Goal: Task Accomplishment & Management: Complete application form

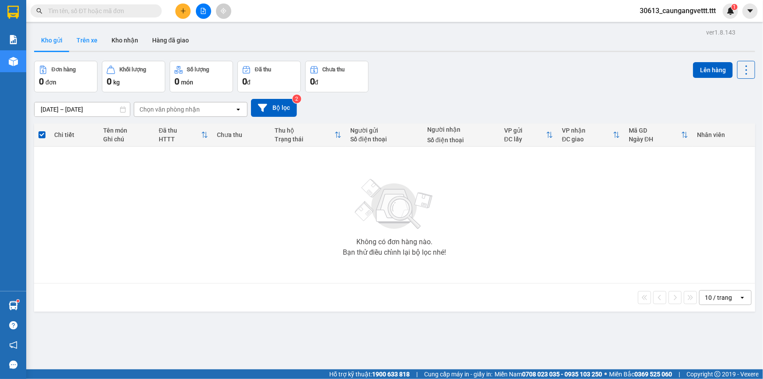
click at [81, 40] on button "Trên xe" at bounding box center [87, 40] width 35 height 21
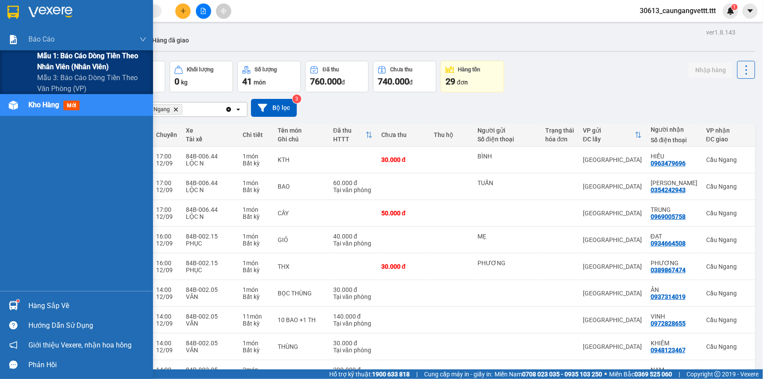
click at [48, 63] on span "Mẫu 1: Báo cáo dòng tiền theo nhân viên (nhân viên)" at bounding box center [91, 61] width 109 height 22
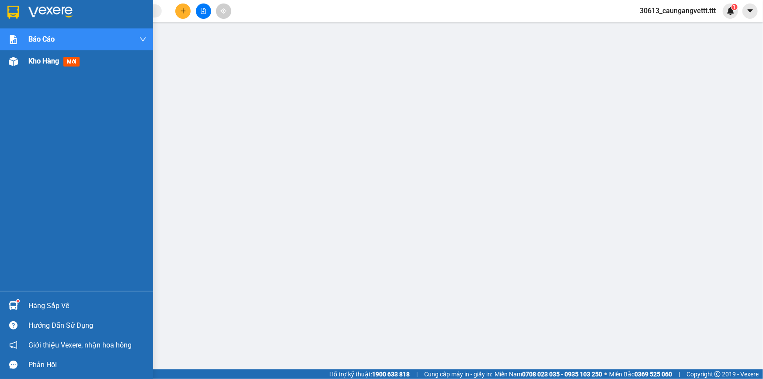
click at [35, 60] on span "Kho hàng" at bounding box center [43, 61] width 31 height 8
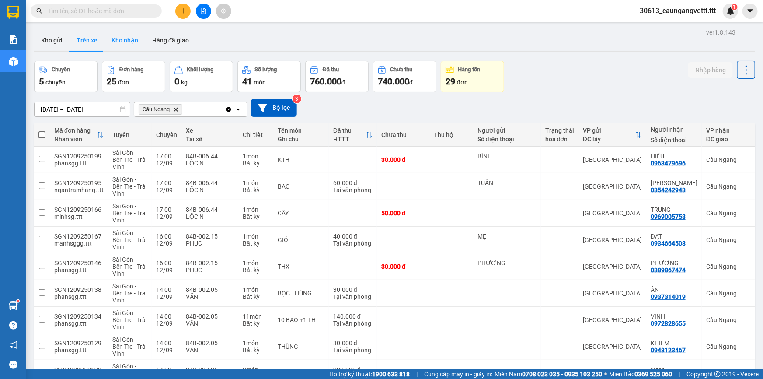
click at [122, 40] on button "Kho nhận" at bounding box center [124, 40] width 41 height 21
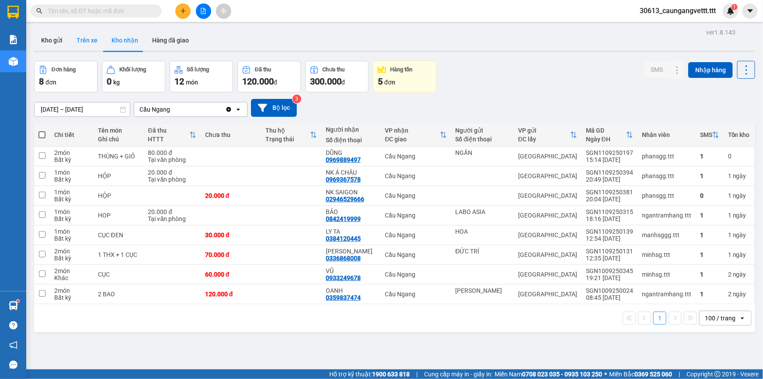
click at [80, 44] on button "Trên xe" at bounding box center [87, 40] width 35 height 21
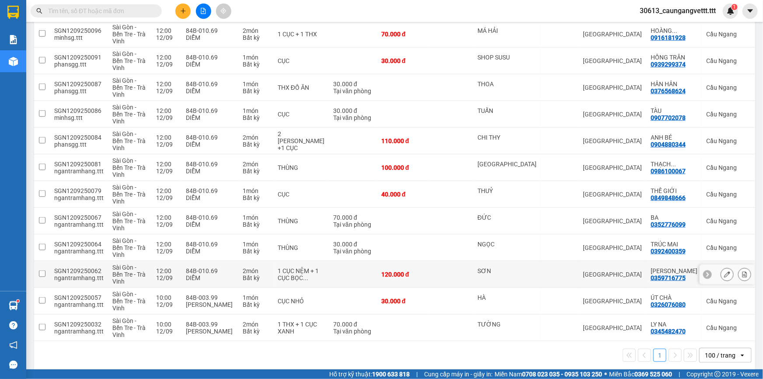
scroll to position [481, 0]
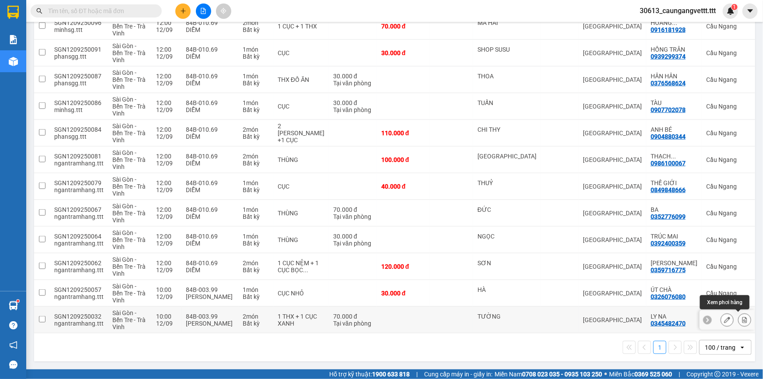
click at [741, 317] on icon at bounding box center [744, 320] width 6 height 6
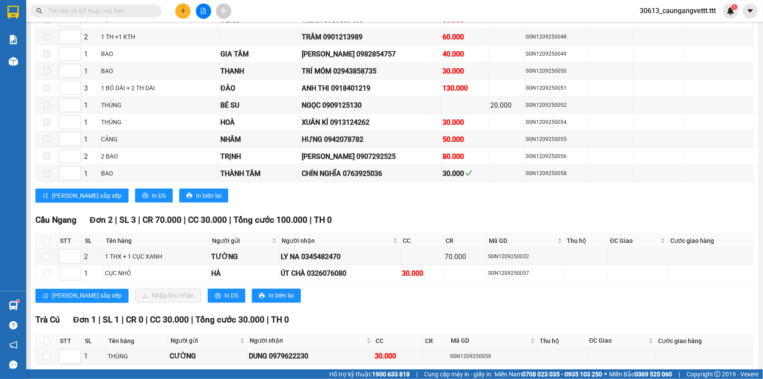
scroll to position [640, 0]
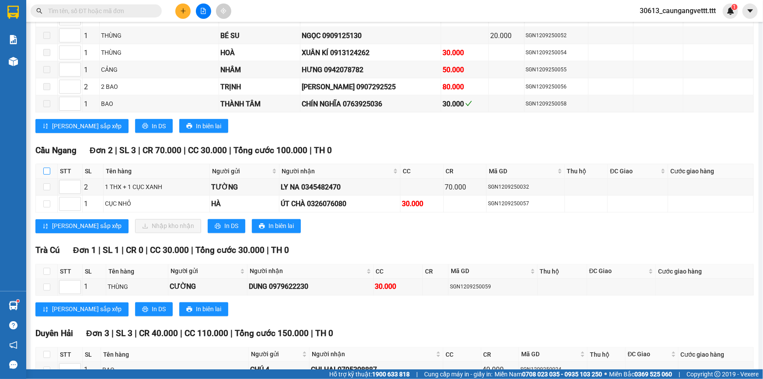
click at [46, 167] on input "checkbox" at bounding box center [46, 170] width 7 height 7
checkbox input "true"
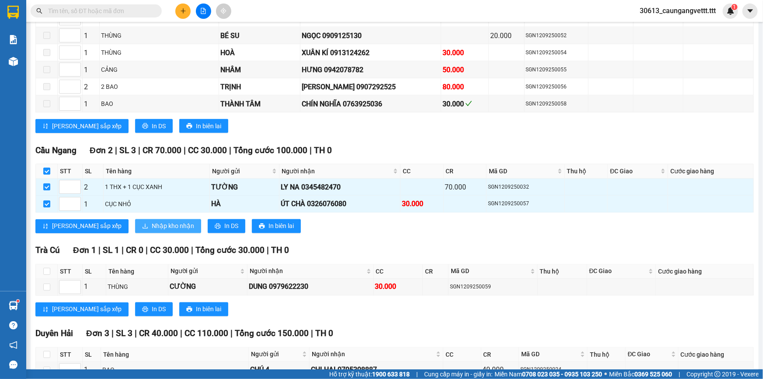
click at [152, 221] on span "Nhập kho nhận" at bounding box center [173, 226] width 42 height 10
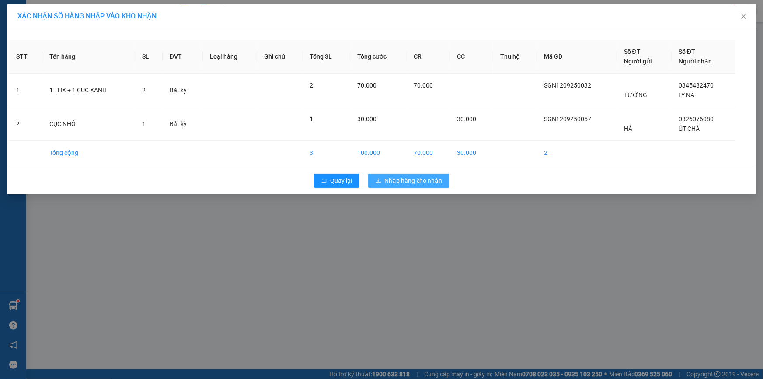
click at [415, 184] on span "Nhập hàng kho nhận" at bounding box center [414, 181] width 58 height 10
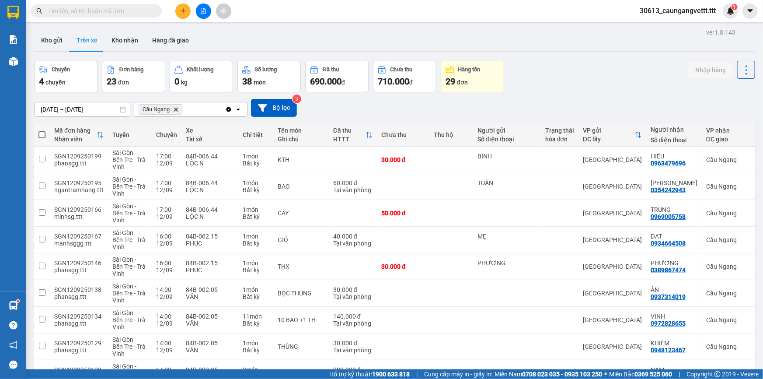
click at [181, 8] on icon "plus" at bounding box center [183, 11] width 6 height 6
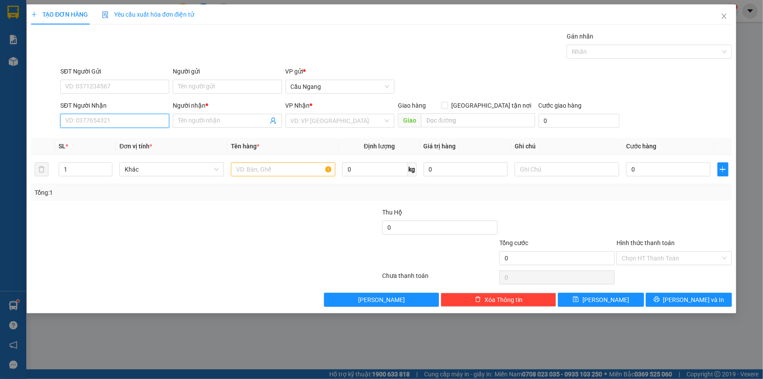
click at [117, 122] on input "SĐT Người Nhận" at bounding box center [114, 121] width 109 height 14
type input "0932124667"
click at [118, 135] on div "0932124667 - KIỀU" at bounding box center [115, 138] width 98 height 10
type input "KIỀU"
type input "0932124667"
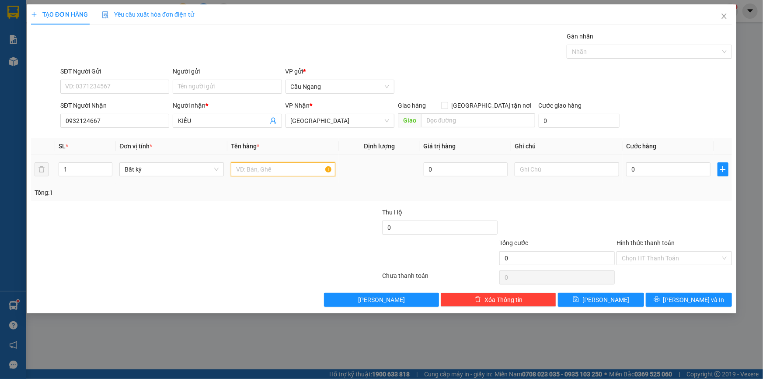
click at [277, 167] on input "text" at bounding box center [283, 169] width 104 height 14
type input "BAO"
click at [662, 168] on input "0" at bounding box center [668, 169] width 84 height 14
type input "5"
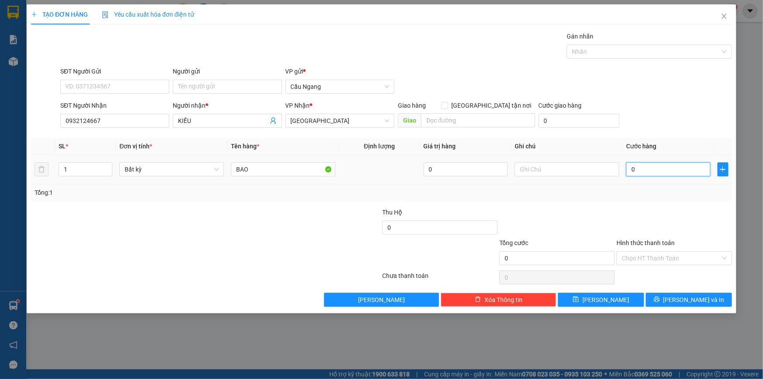
type input "5"
type input "50"
type input "500"
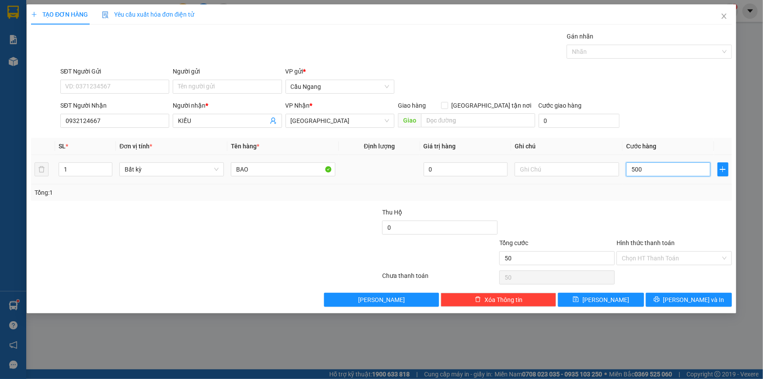
type input "500"
type input "5.000"
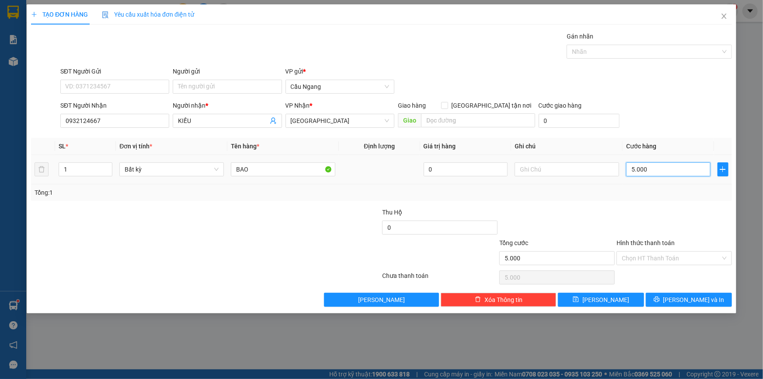
type input "50.000"
click at [671, 255] on input "Hình thức thanh toán" at bounding box center [671, 257] width 99 height 13
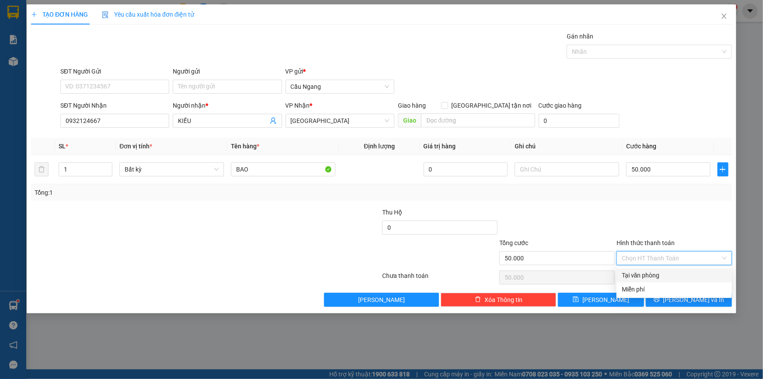
click at [665, 272] on div "Tại văn phòng" at bounding box center [674, 275] width 105 height 10
type input "0"
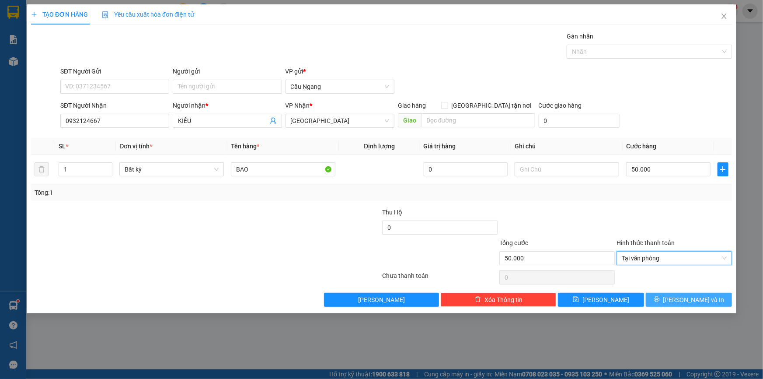
click at [686, 304] on button "[PERSON_NAME] và In" at bounding box center [689, 299] width 86 height 14
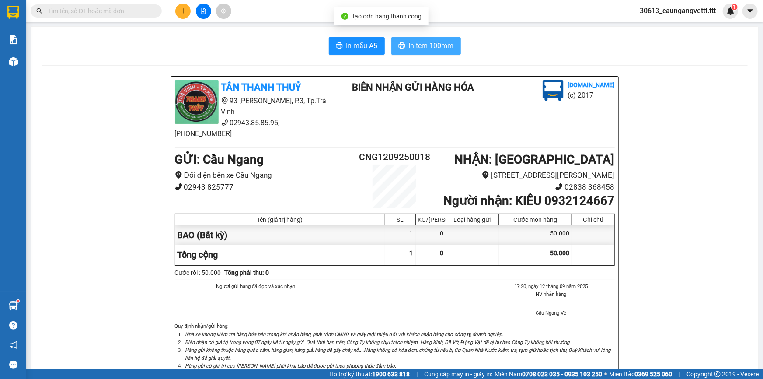
click at [419, 47] on span "In tem 100mm" at bounding box center [431, 45] width 45 height 11
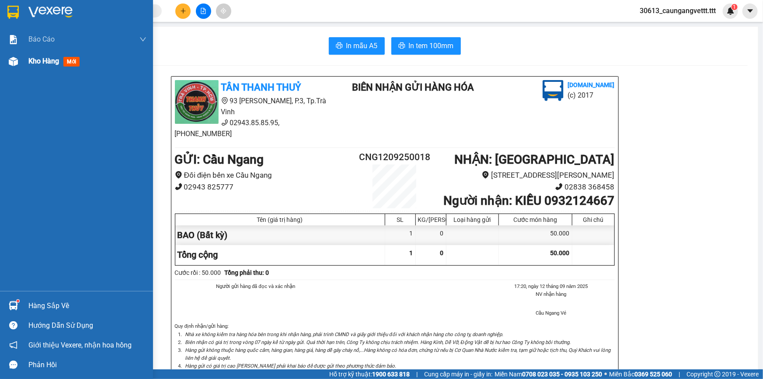
click at [34, 61] on span "Kho hàng" at bounding box center [43, 61] width 31 height 8
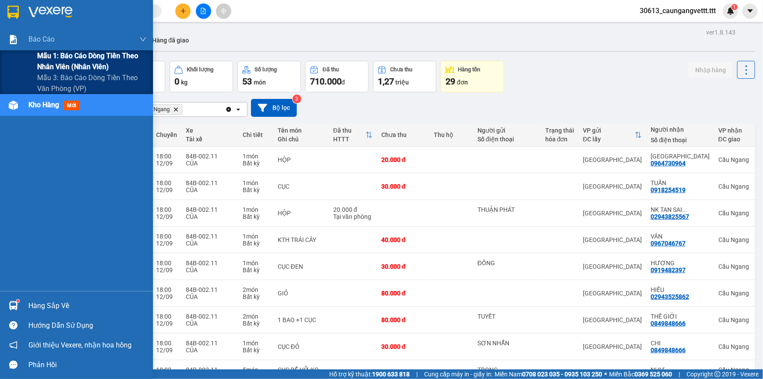
click at [51, 57] on span "Mẫu 1: Báo cáo dòng tiền theo nhân viên (nhân viên)" at bounding box center [91, 61] width 109 height 22
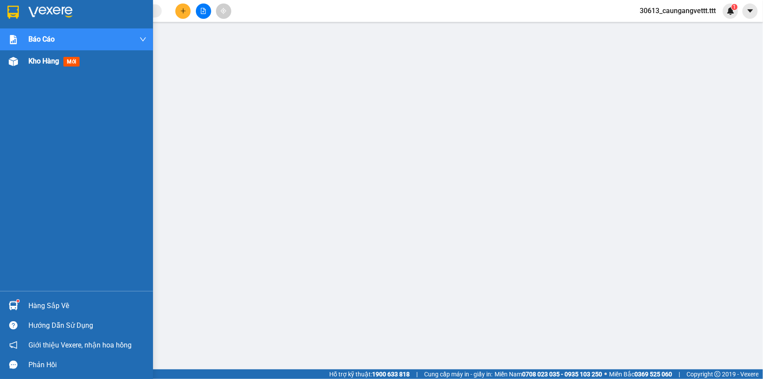
click at [35, 64] on span "Kho hàng" at bounding box center [43, 61] width 31 height 8
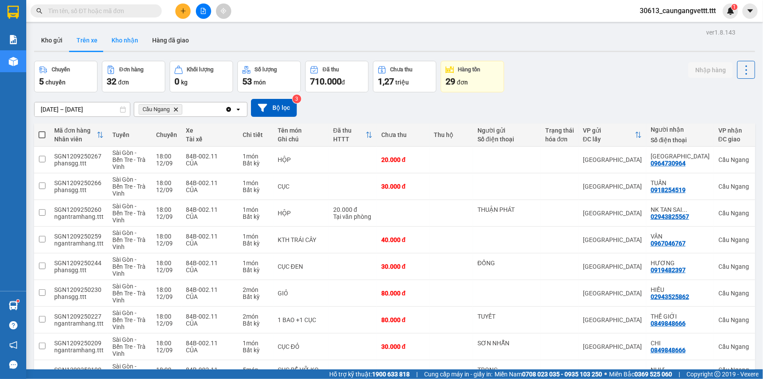
drag, startPoint x: 125, startPoint y: 29, endPoint x: 126, endPoint y: 40, distance: 11.5
click at [126, 41] on button "Kho nhận" at bounding box center [124, 40] width 41 height 21
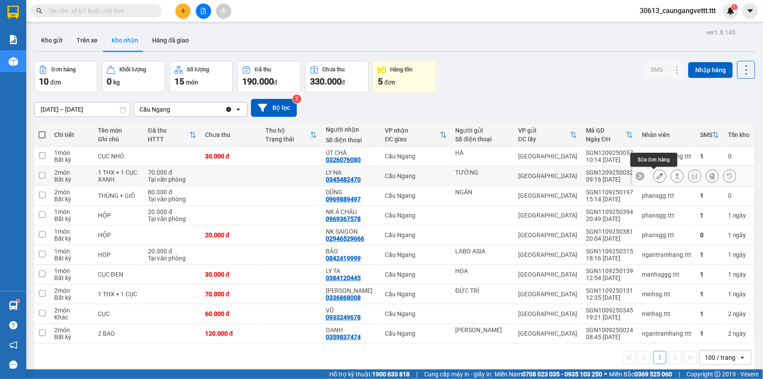
click at [657, 175] on icon at bounding box center [660, 176] width 6 height 6
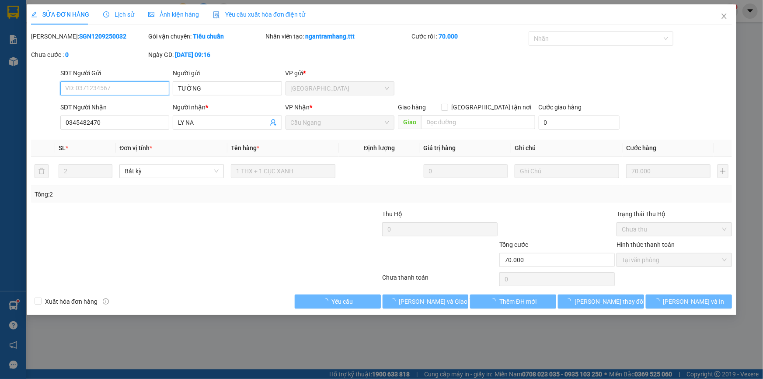
type input "TƯỜNG"
type input "0345482470"
type input "LY NA"
type input "70.000"
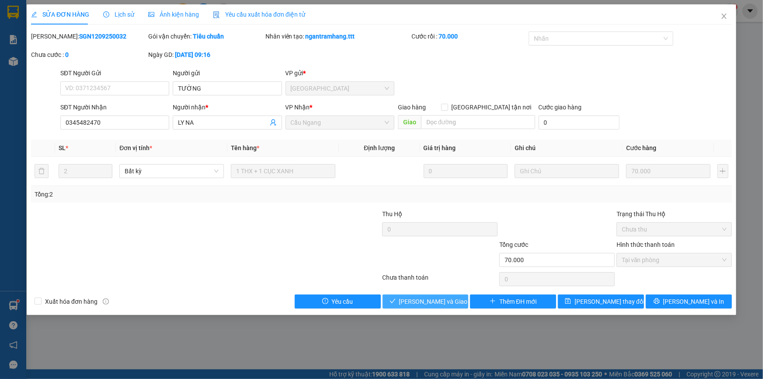
click at [428, 296] on span "[PERSON_NAME] và Giao hàng" at bounding box center [441, 301] width 84 height 10
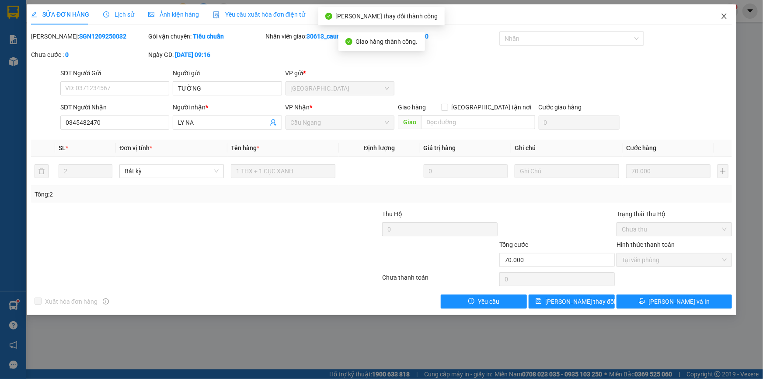
click at [726, 16] on icon "close" at bounding box center [724, 16] width 7 height 7
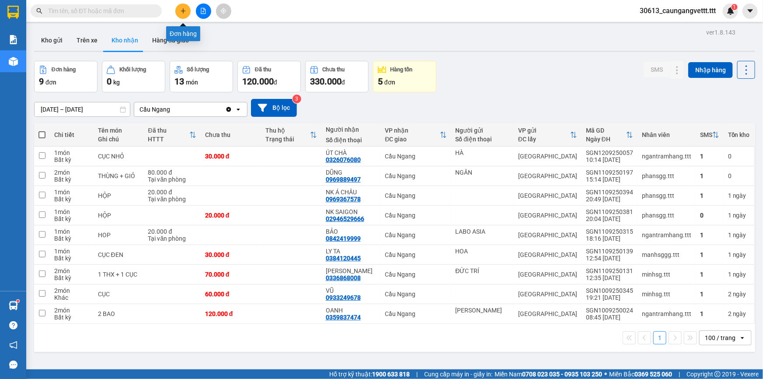
click at [181, 10] on icon "plus" at bounding box center [183, 11] width 6 height 6
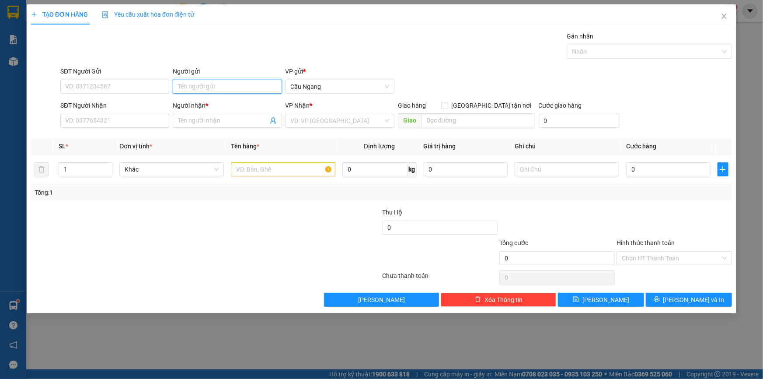
click at [196, 84] on input "Người gửi" at bounding box center [227, 87] width 109 height 14
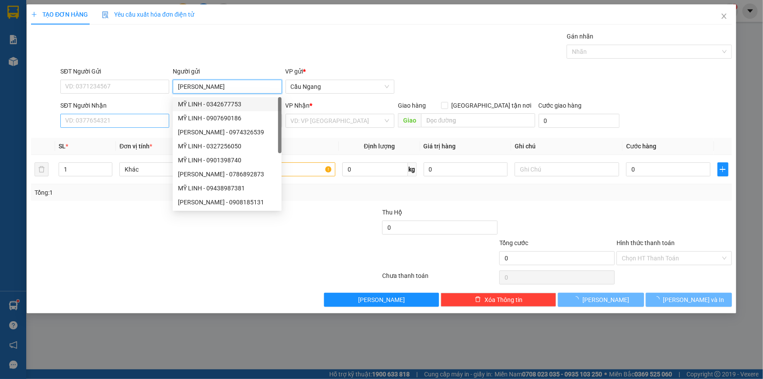
type input "[PERSON_NAME]"
click at [136, 121] on input "SĐT Người Nhận" at bounding box center [114, 121] width 109 height 14
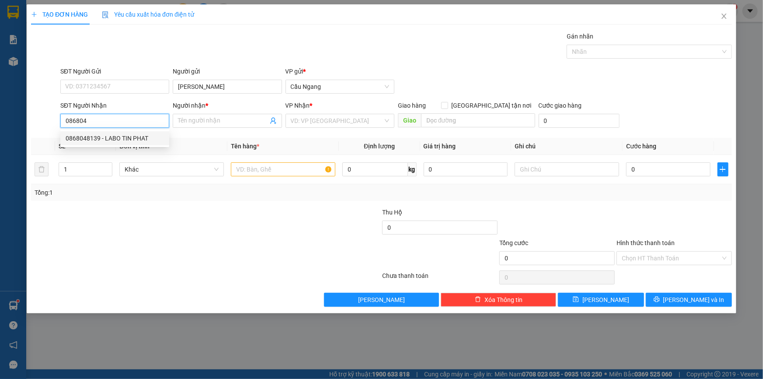
click at [132, 142] on div "0868048139 - LABO TIN PHAT" at bounding box center [115, 138] width 98 height 10
type input "0868048139"
type input "LABO TIN PHAT"
type input "0868048139"
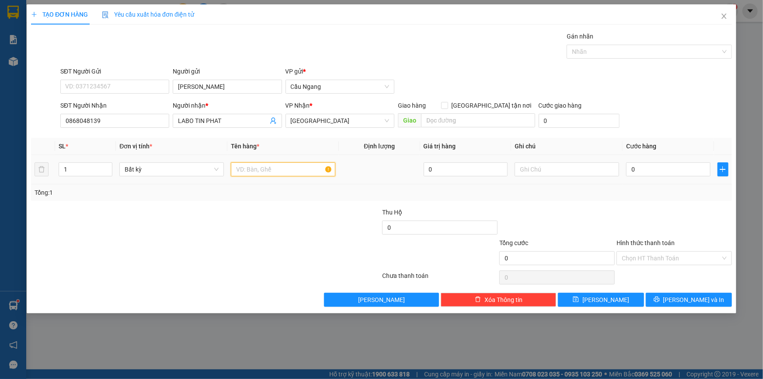
click at [281, 168] on input "text" at bounding box center [283, 169] width 104 height 14
type input "HOP"
click at [667, 168] on input "0" at bounding box center [668, 169] width 84 height 14
type input "2"
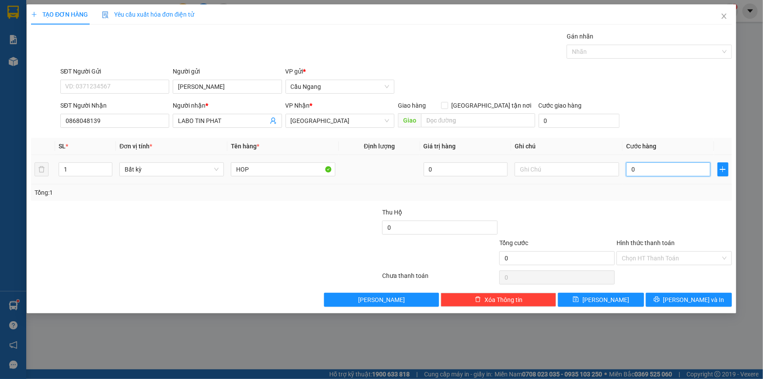
type input "2"
type input "20"
type input "200"
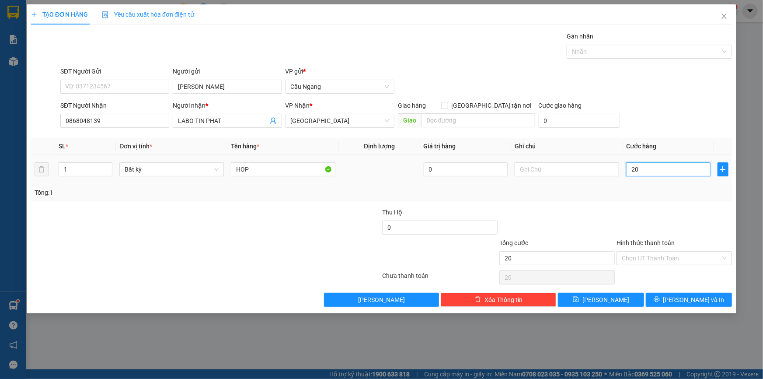
type input "200"
type input "2.000"
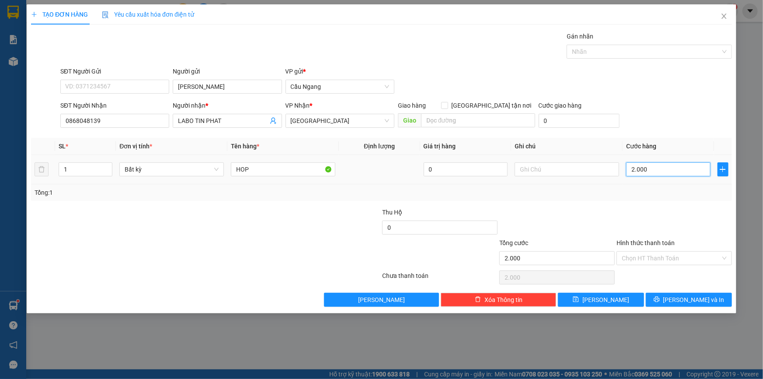
type input "20.000"
click at [674, 256] on input "Hình thức thanh toán" at bounding box center [671, 257] width 99 height 13
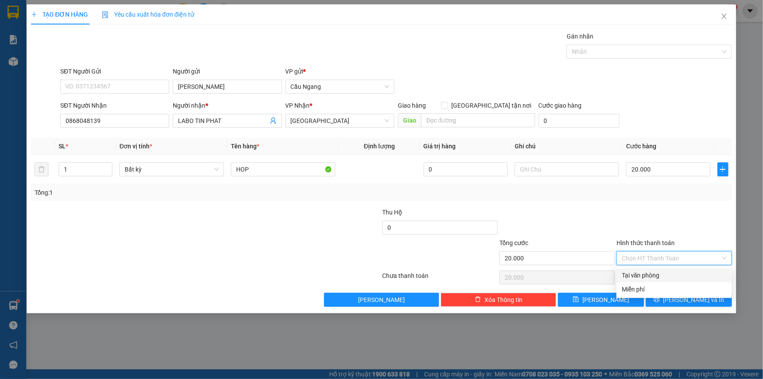
click at [657, 274] on div "Tại văn phòng" at bounding box center [674, 275] width 105 height 10
type input "0"
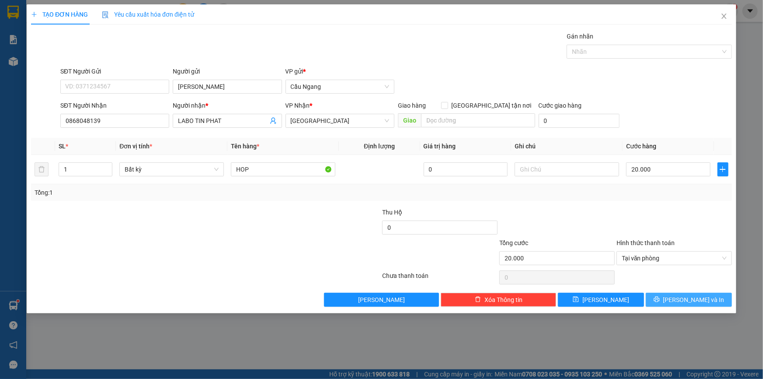
click at [689, 301] on span "[PERSON_NAME] và In" at bounding box center [693, 300] width 61 height 10
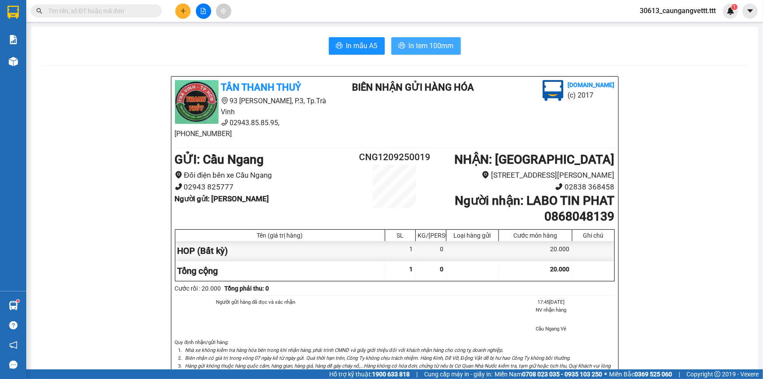
click at [441, 46] on span "In tem 100mm" at bounding box center [431, 45] width 45 height 11
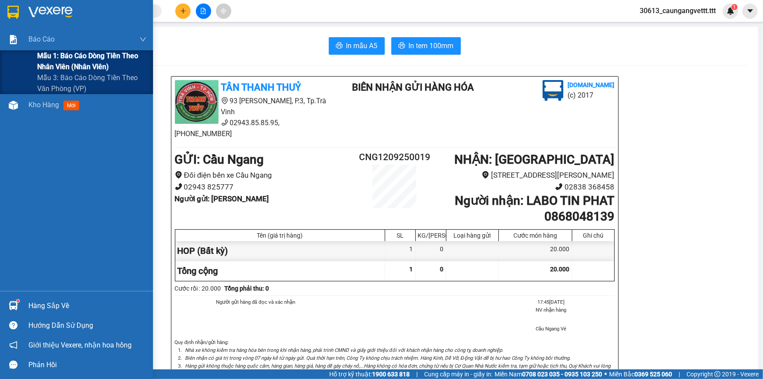
click at [52, 57] on span "Mẫu 1: Báo cáo dòng tiền theo nhân viên (nhân viên)" at bounding box center [91, 61] width 109 height 22
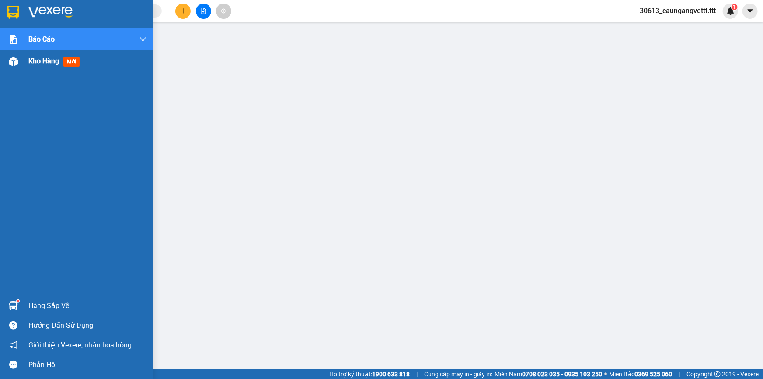
click at [33, 57] on span "Kho hàng" at bounding box center [43, 61] width 31 height 8
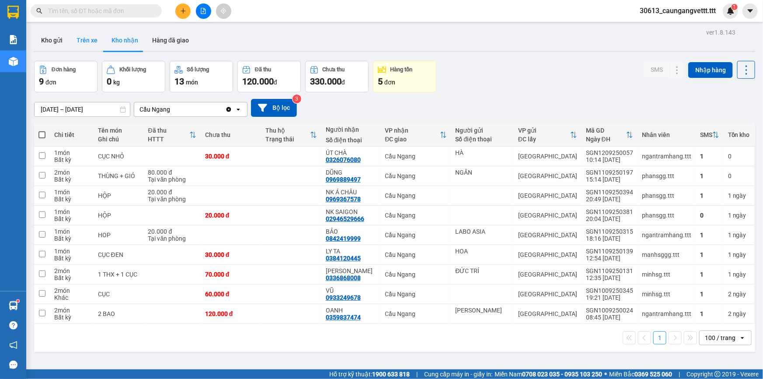
click at [89, 43] on button "Trên xe" at bounding box center [87, 40] width 35 height 21
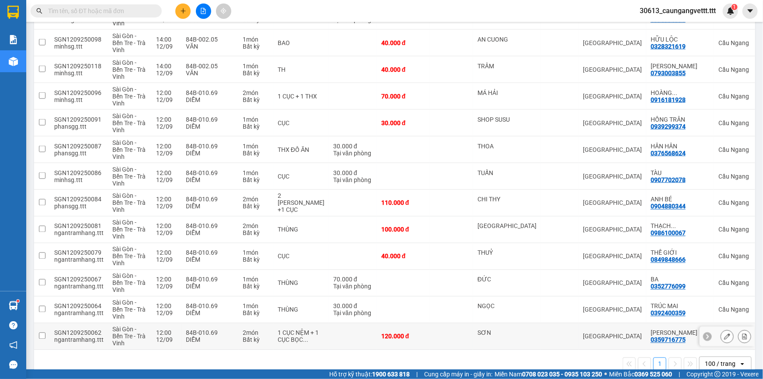
scroll to position [662, 0]
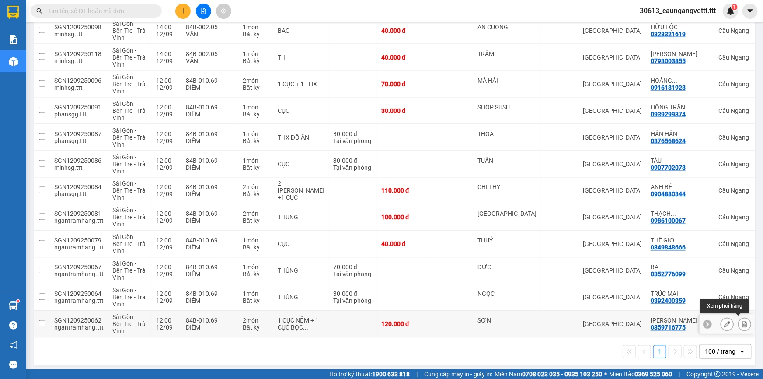
click at [742, 323] on icon at bounding box center [744, 324] width 5 height 6
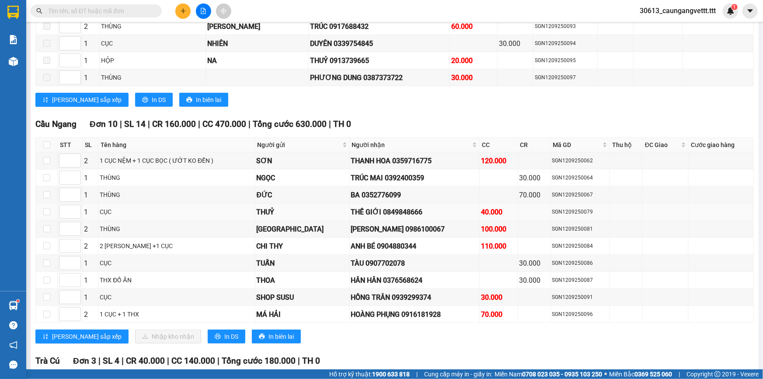
scroll to position [468, 0]
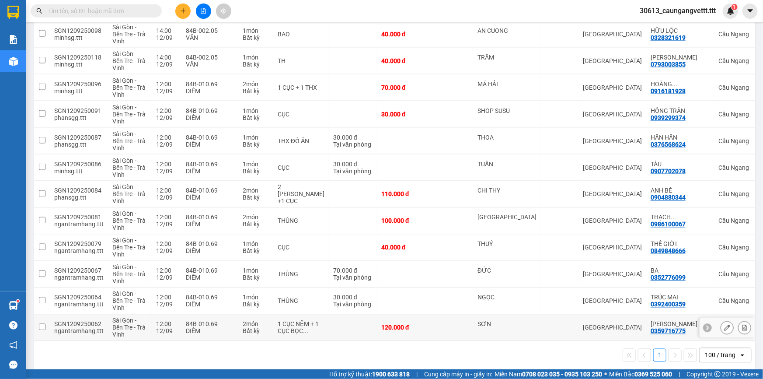
scroll to position [668, 0]
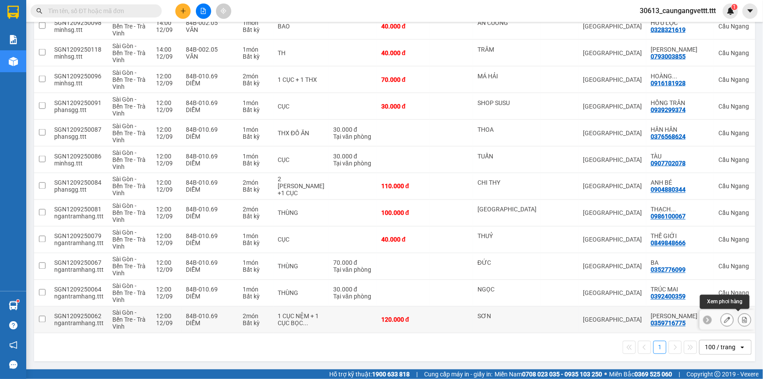
click at [742, 317] on icon at bounding box center [744, 320] width 5 height 6
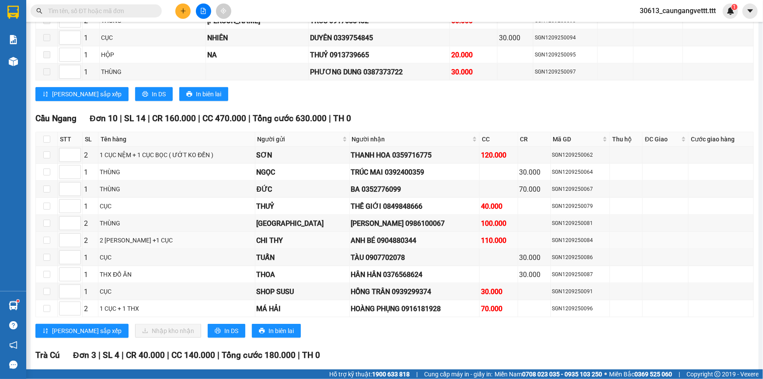
scroll to position [442, 0]
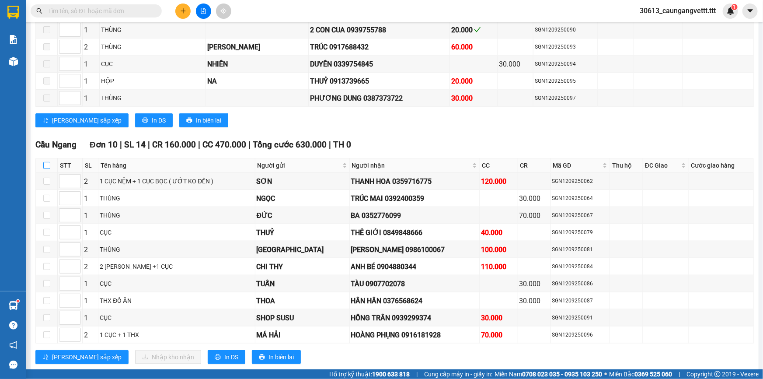
click at [45, 163] on input "checkbox" at bounding box center [46, 165] width 7 height 7
checkbox input "true"
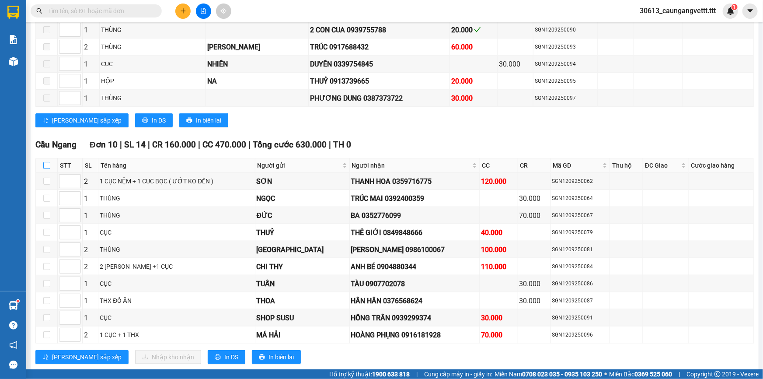
checkbox input "true"
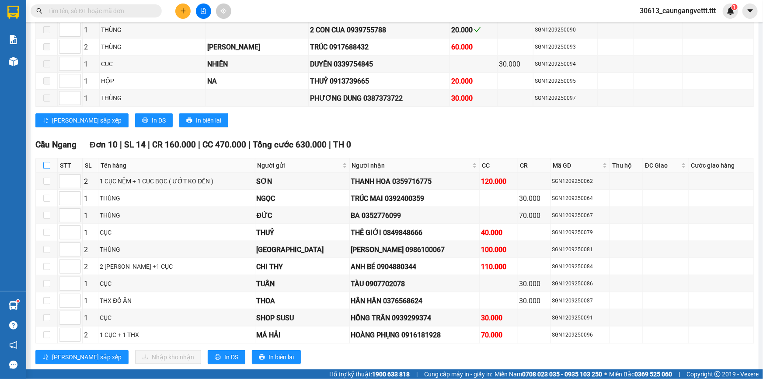
checkbox input "true"
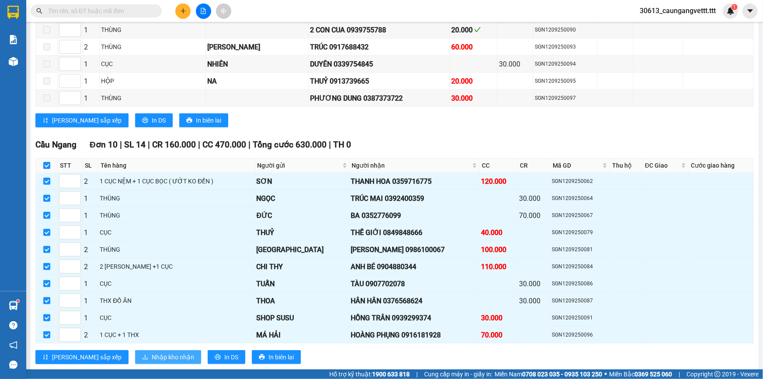
click at [152, 353] on span "Nhập kho nhận" at bounding box center [173, 357] width 42 height 10
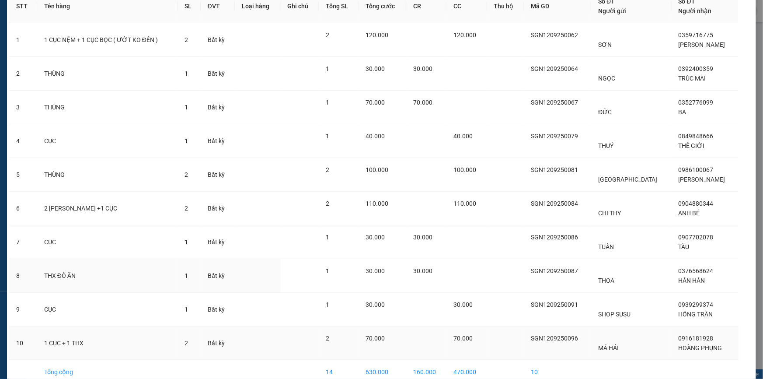
scroll to position [94, 0]
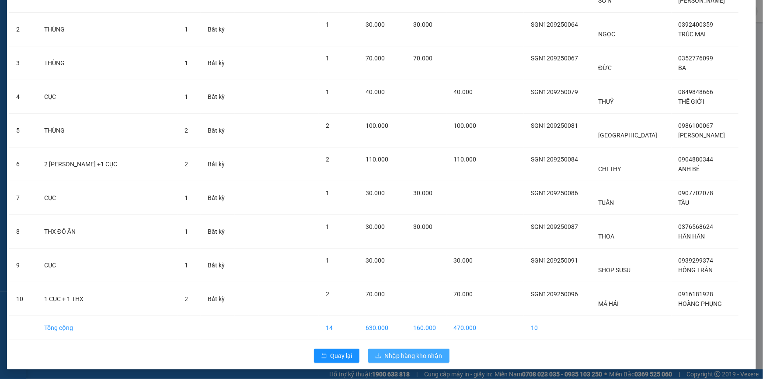
click at [402, 355] on span "Nhập hàng kho nhận" at bounding box center [414, 356] width 58 height 10
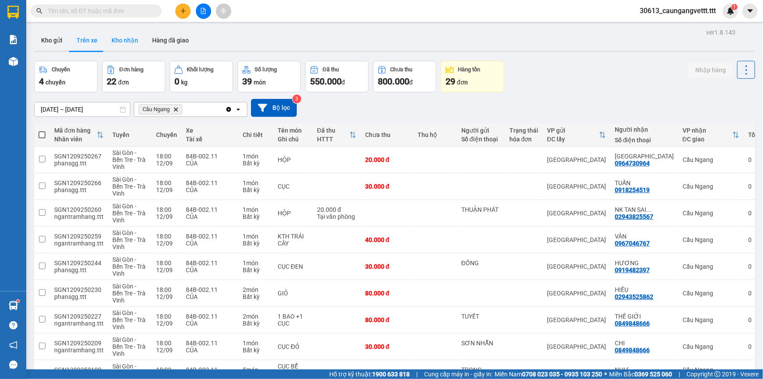
click at [122, 39] on button "Kho nhận" at bounding box center [124, 40] width 41 height 21
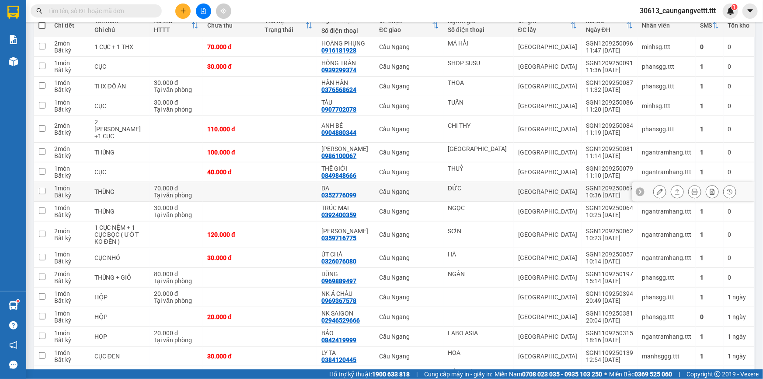
scroll to position [87, 0]
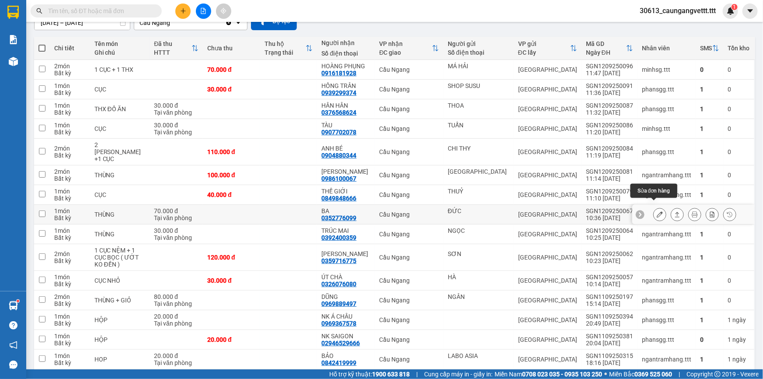
click at [657, 211] on icon at bounding box center [660, 214] width 6 height 6
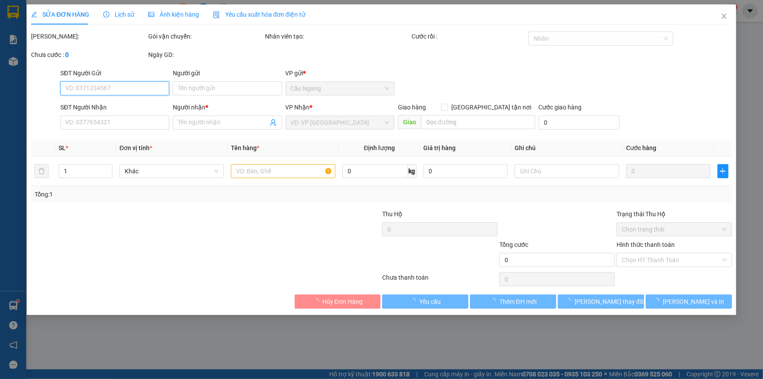
type input "ĐỨC"
type input "0352776099"
type input "BA"
type input "70.000"
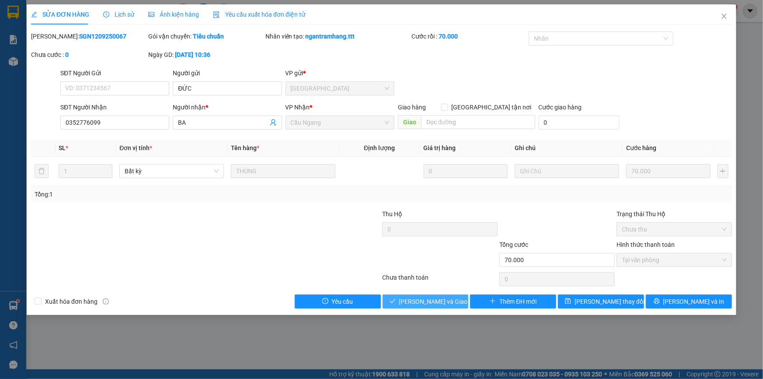
click at [449, 301] on span "[PERSON_NAME] và Giao hàng" at bounding box center [441, 301] width 84 height 10
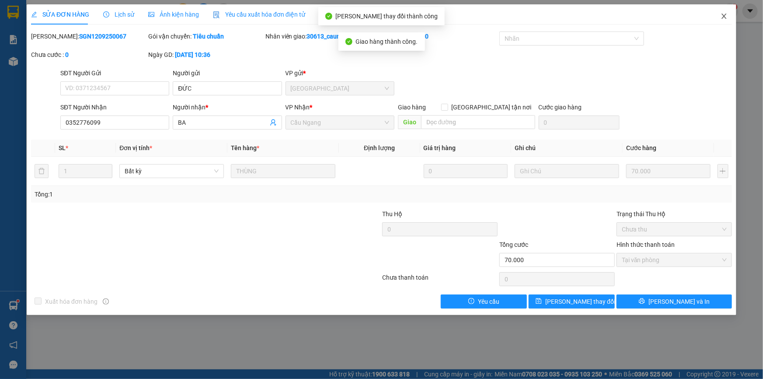
click at [726, 17] on icon "close" at bounding box center [724, 16] width 7 height 7
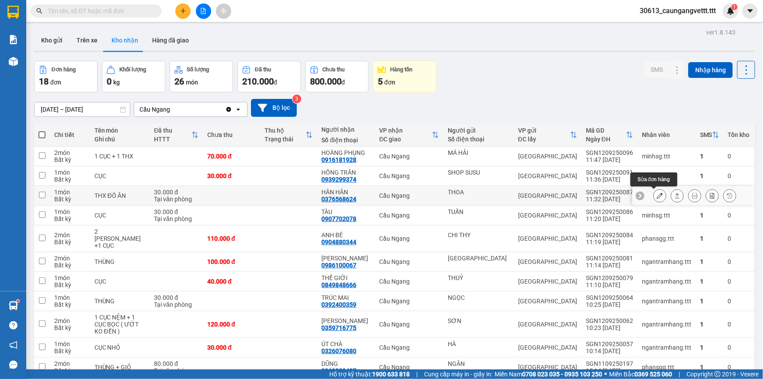
click at [657, 196] on icon at bounding box center [660, 195] width 6 height 6
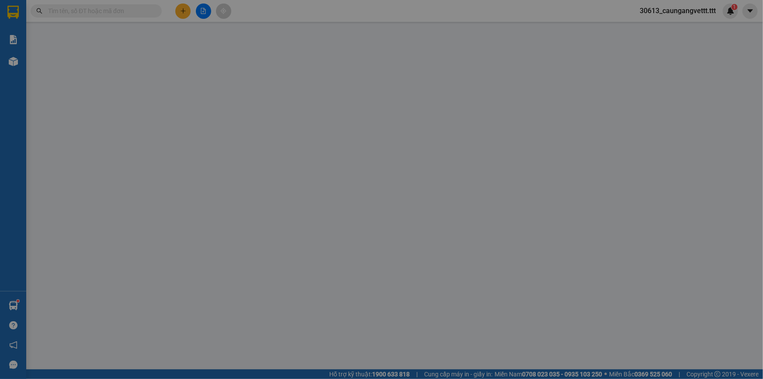
type input "THOA"
type input "0376568624"
type input "HÂN HÂN"
type input "30.000"
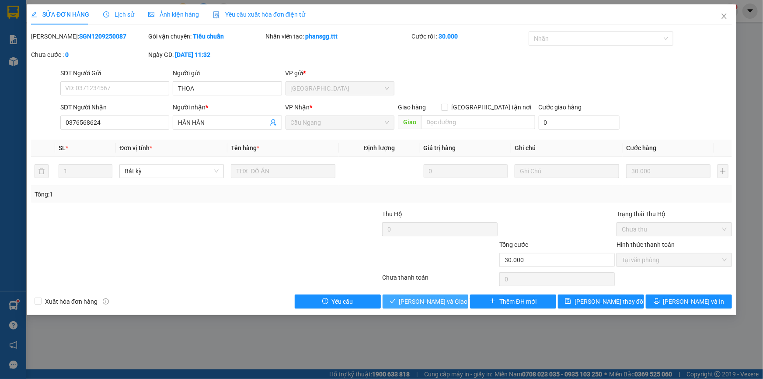
click at [439, 300] on span "[PERSON_NAME] và Giao hàng" at bounding box center [441, 301] width 84 height 10
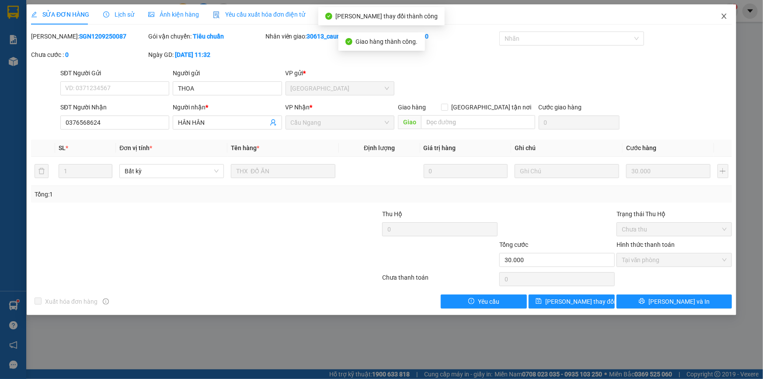
click at [727, 15] on icon "close" at bounding box center [724, 16] width 7 height 7
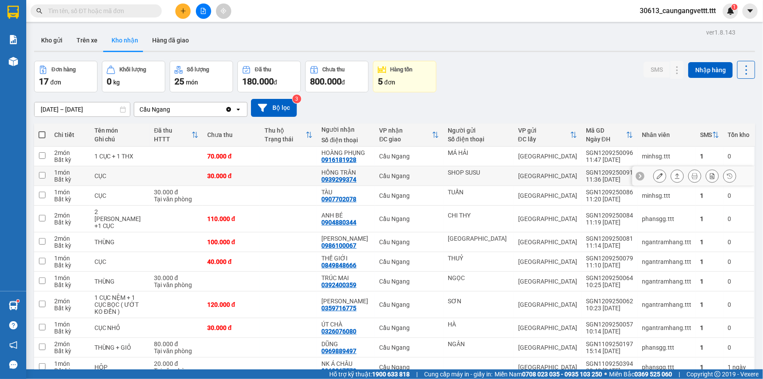
click at [657, 177] on icon at bounding box center [660, 176] width 6 height 6
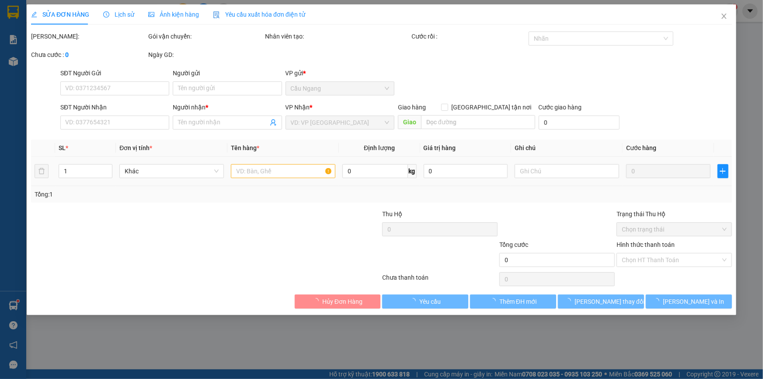
type input "SHOP SUSU"
type input "0939299374"
type input "HỒNG TRÂN"
type input "30.000"
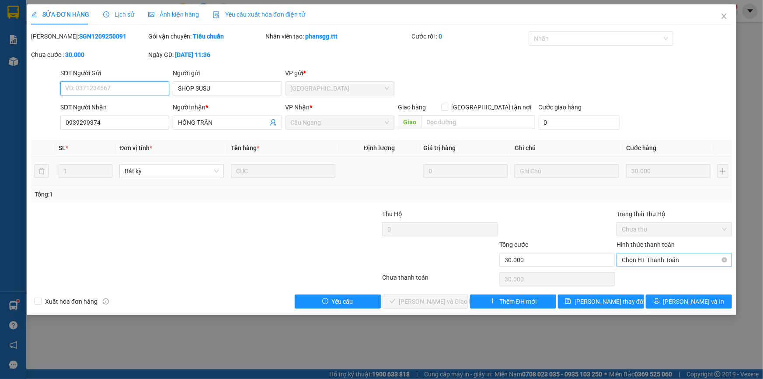
click at [635, 258] on span "Chọn HT Thanh Toán" at bounding box center [674, 259] width 105 height 13
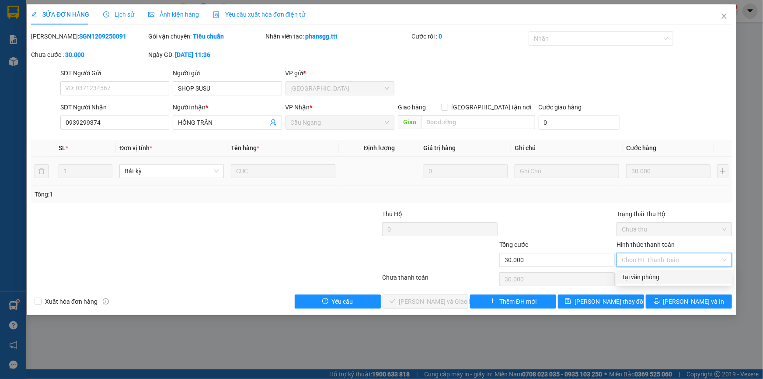
drag, startPoint x: 640, startPoint y: 276, endPoint x: 617, endPoint y: 279, distance: 22.9
click at [639, 276] on div "Tại văn phòng" at bounding box center [674, 277] width 105 height 10
type input "0"
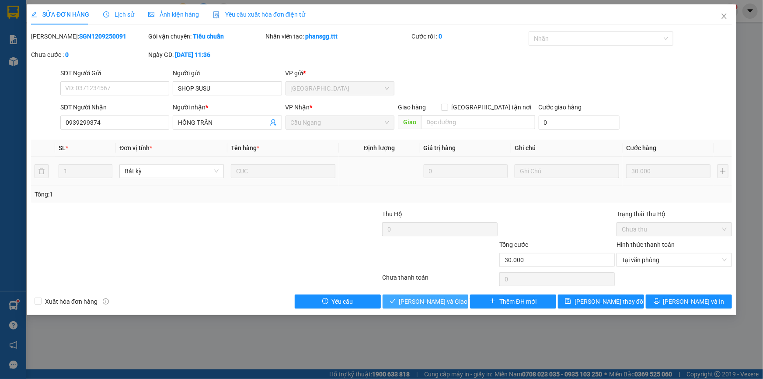
drag, startPoint x: 414, startPoint y: 299, endPoint x: 480, endPoint y: 194, distance: 123.4
click at [415, 298] on span "[PERSON_NAME] và Giao hàng" at bounding box center [441, 301] width 84 height 10
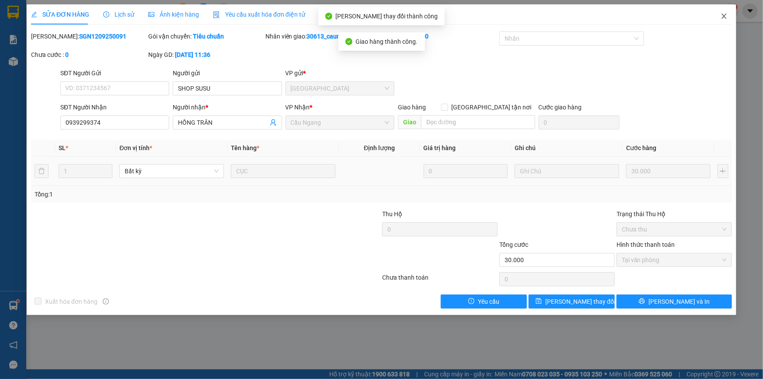
click at [723, 15] on icon "close" at bounding box center [723, 16] width 5 height 5
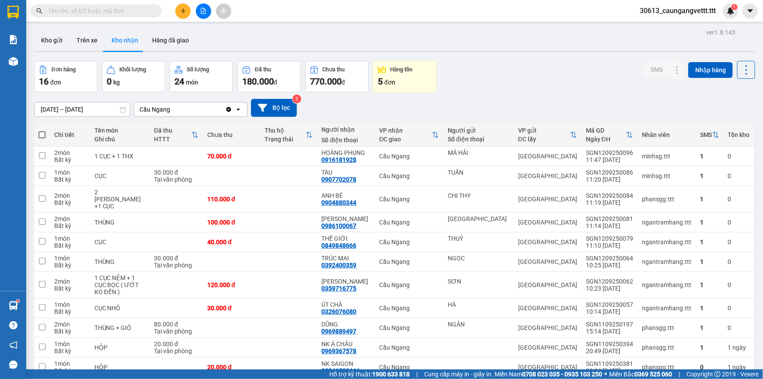
click at [59, 58] on div "ver 1.8.143 Kho gửi Trên xe Kho nhận Hàng đã giao Đơn hàng 16 đơn Khối lượng 0 …" at bounding box center [395, 266] width 728 height 480
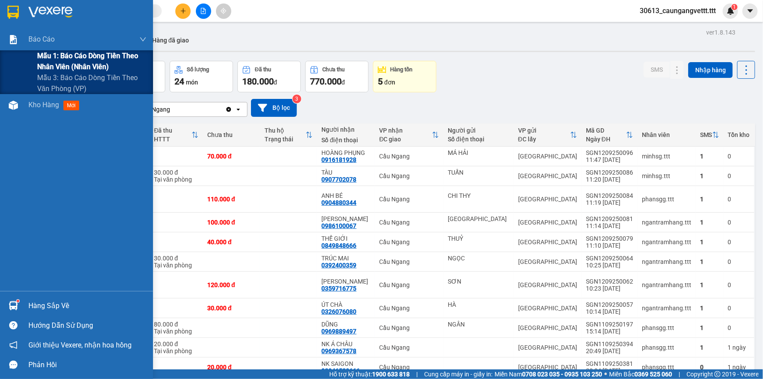
click at [52, 60] on span "Mẫu 1: Báo cáo dòng tiền theo nhân viên (nhân viên)" at bounding box center [91, 61] width 109 height 22
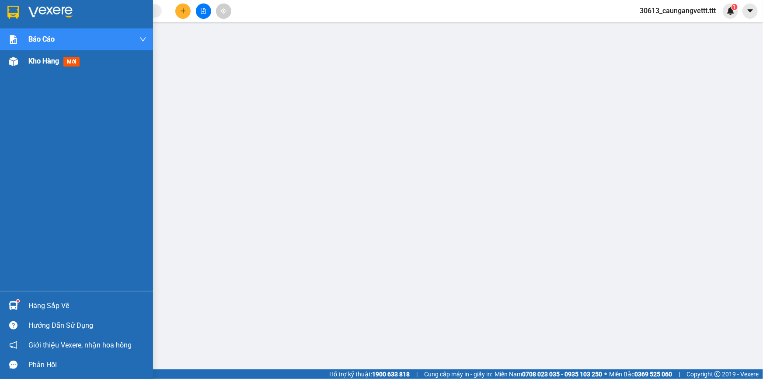
click at [31, 63] on span "Kho hàng" at bounding box center [43, 61] width 31 height 8
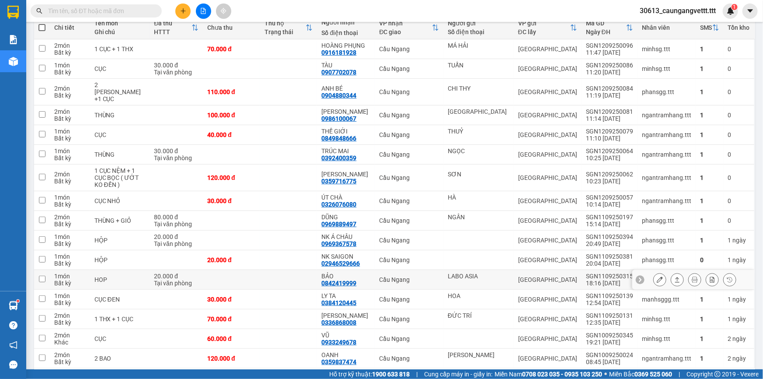
scroll to position [134, 0]
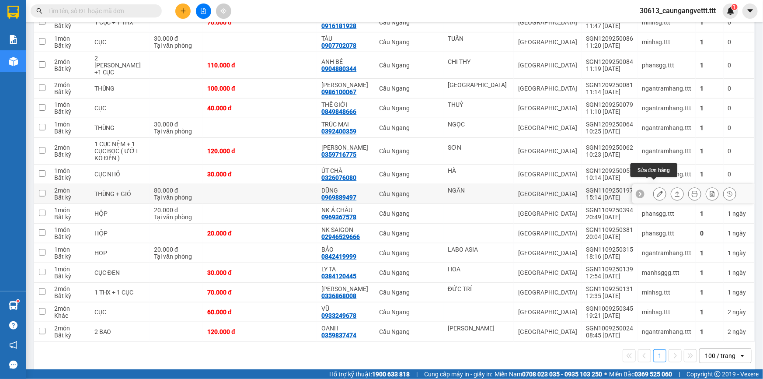
click at [657, 191] on icon at bounding box center [660, 194] width 6 height 6
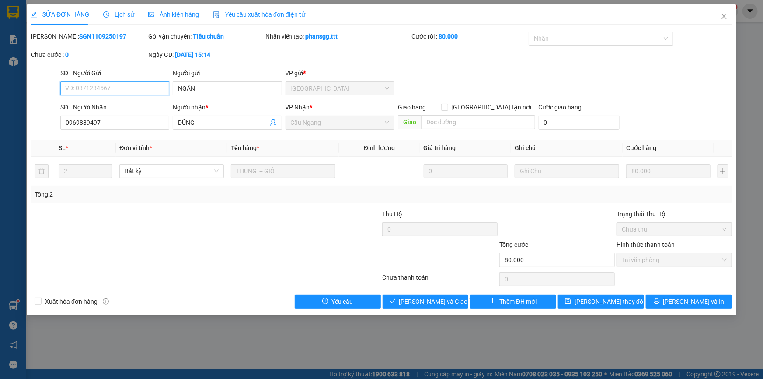
type input "NGÂN"
type input "0969889497"
type input "DŨNG"
type input "80.000"
click at [420, 301] on span "[PERSON_NAME] và Giao hàng" at bounding box center [441, 301] width 84 height 10
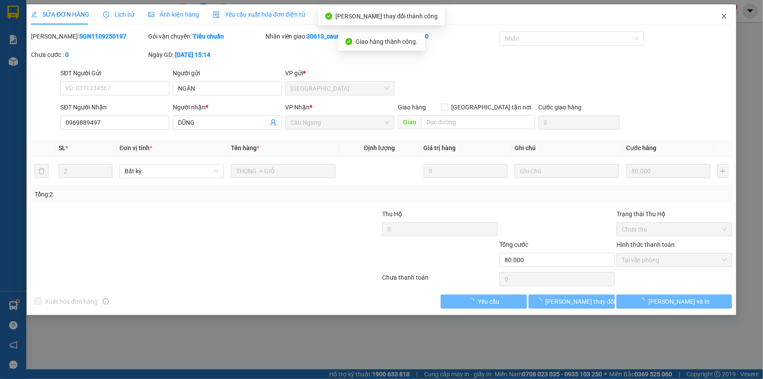
click at [725, 16] on icon "close" at bounding box center [723, 16] width 5 height 5
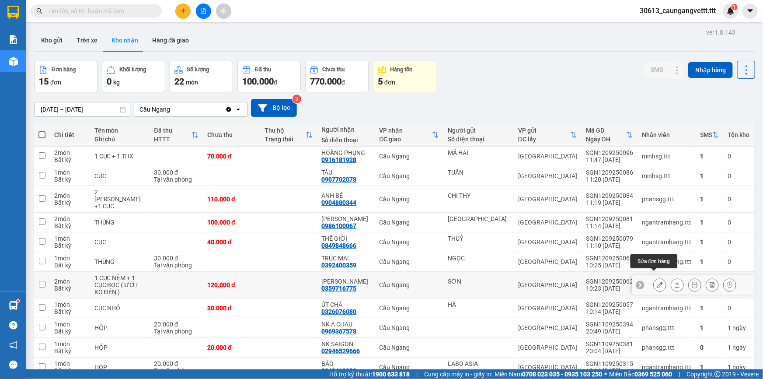
click at [657, 282] on icon at bounding box center [660, 285] width 6 height 6
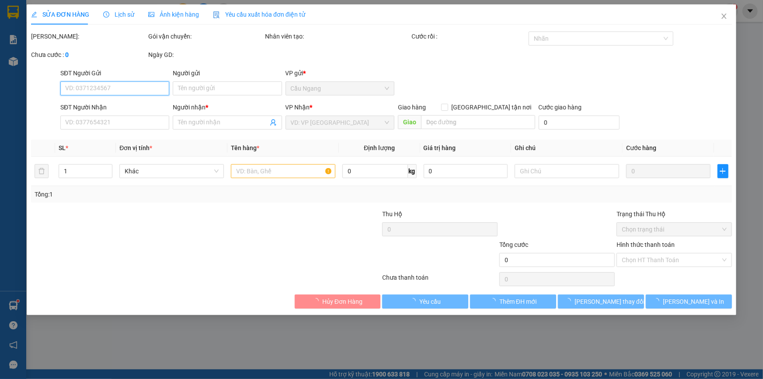
type input "SƠN"
type input "0359716775"
type input "[PERSON_NAME]"
type input "120.000"
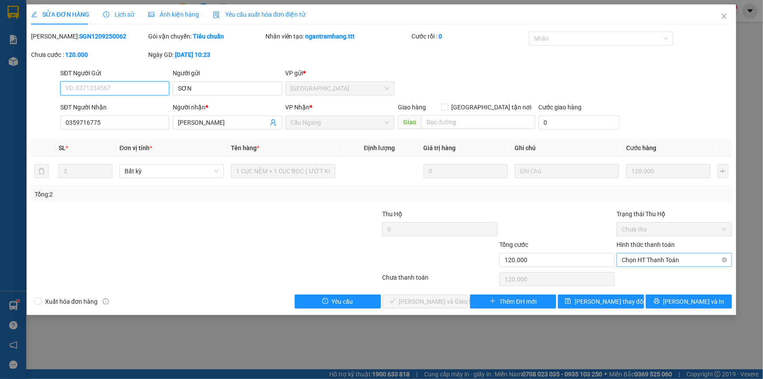
click at [644, 262] on span "Chọn HT Thanh Toán" at bounding box center [674, 259] width 105 height 13
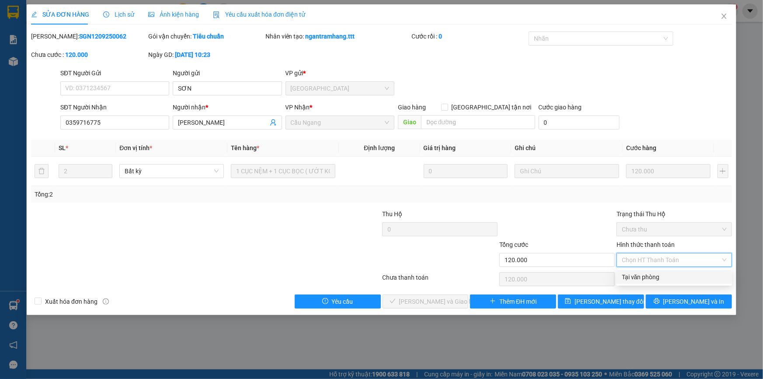
click at [641, 280] on div "Tại văn phòng" at bounding box center [674, 277] width 105 height 10
type input "0"
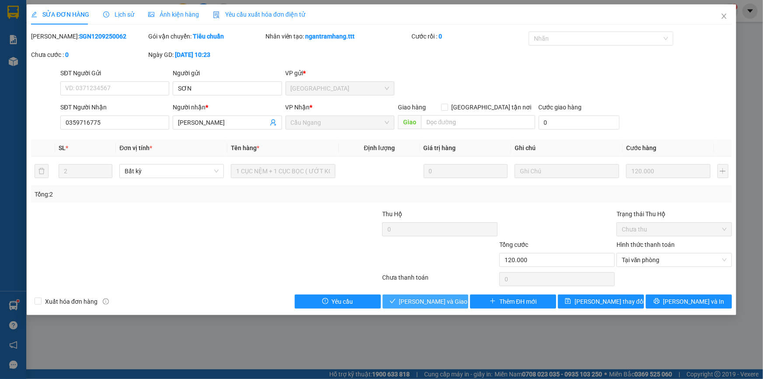
click at [416, 300] on span "[PERSON_NAME] và Giao hàng" at bounding box center [441, 301] width 84 height 10
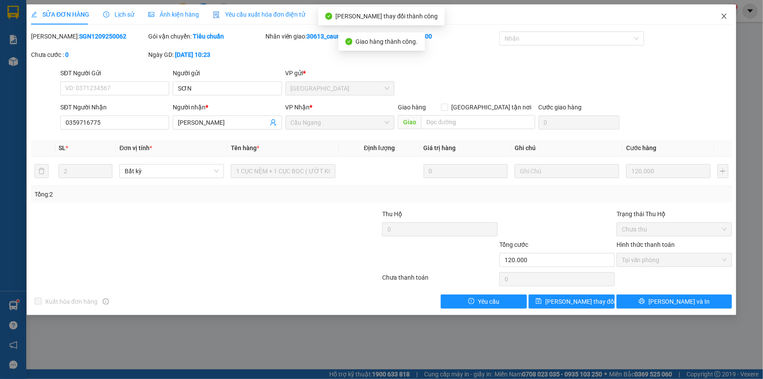
click at [722, 15] on icon "close" at bounding box center [724, 16] width 7 height 7
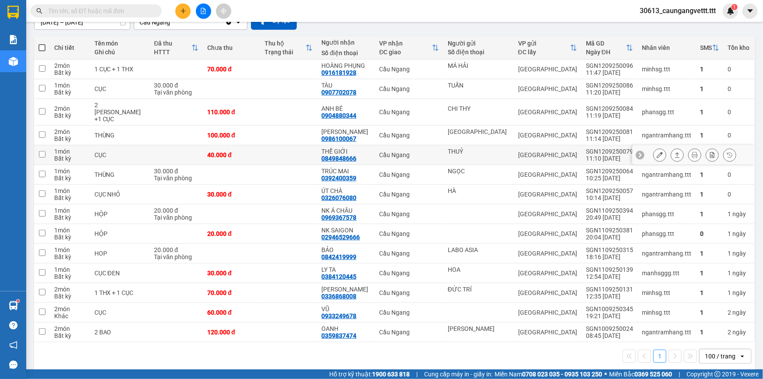
scroll to position [87, 0]
